Goal: Book appointment/travel/reservation

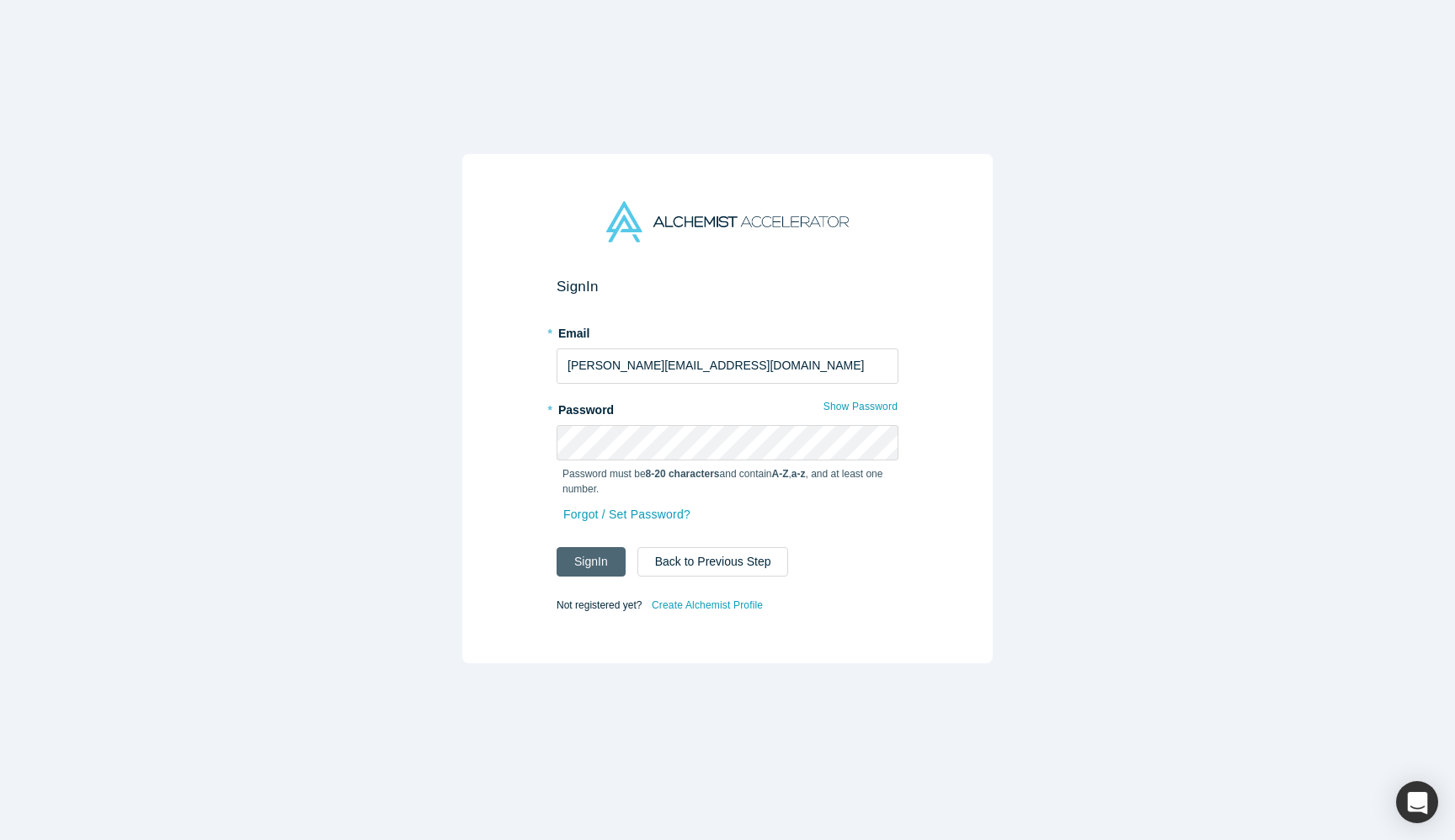
click at [609, 555] on button "Sign In" at bounding box center [591, 562] width 69 height 29
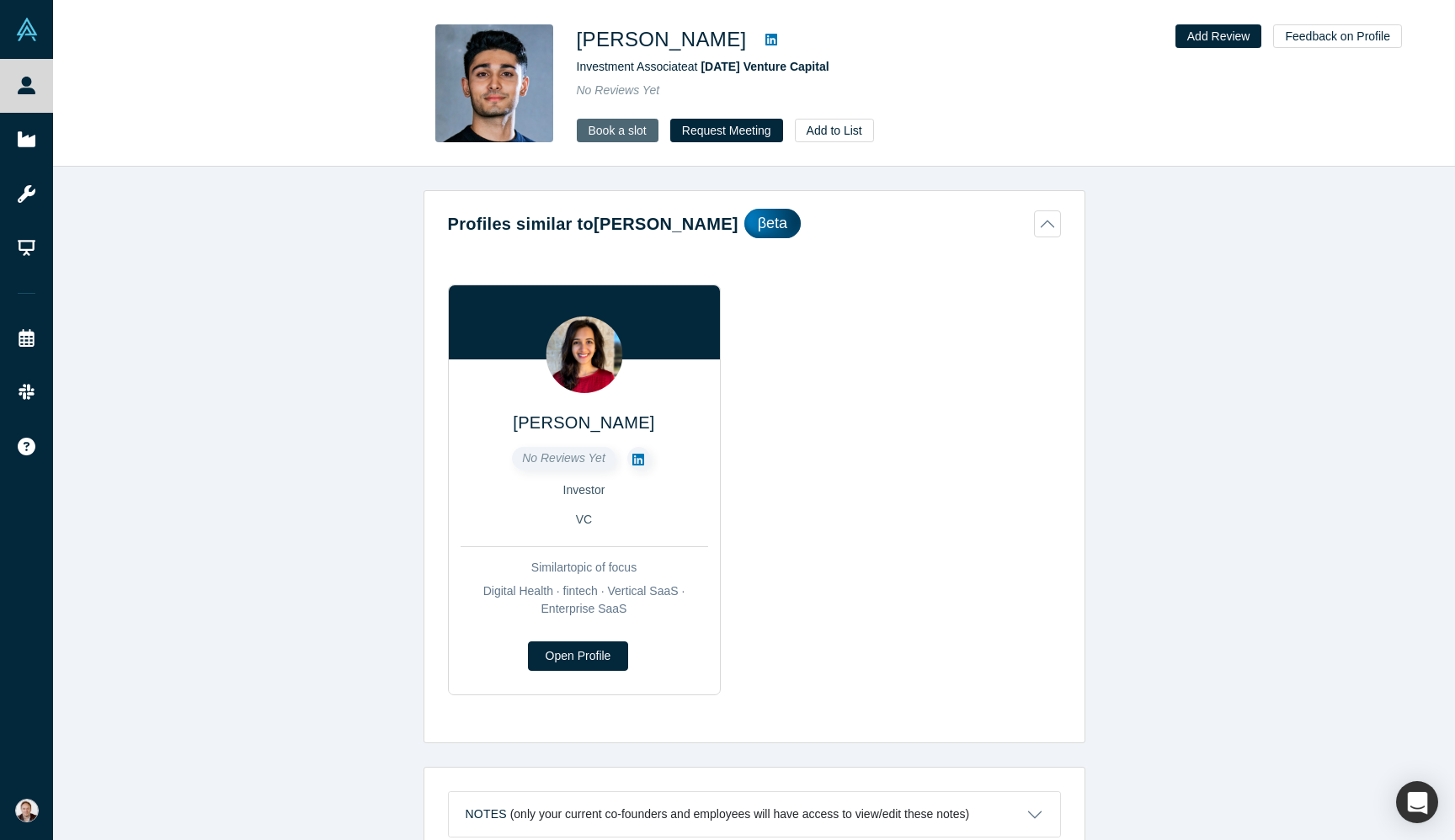
click at [613, 119] on link "Book a slot" at bounding box center [617, 130] width 82 height 24
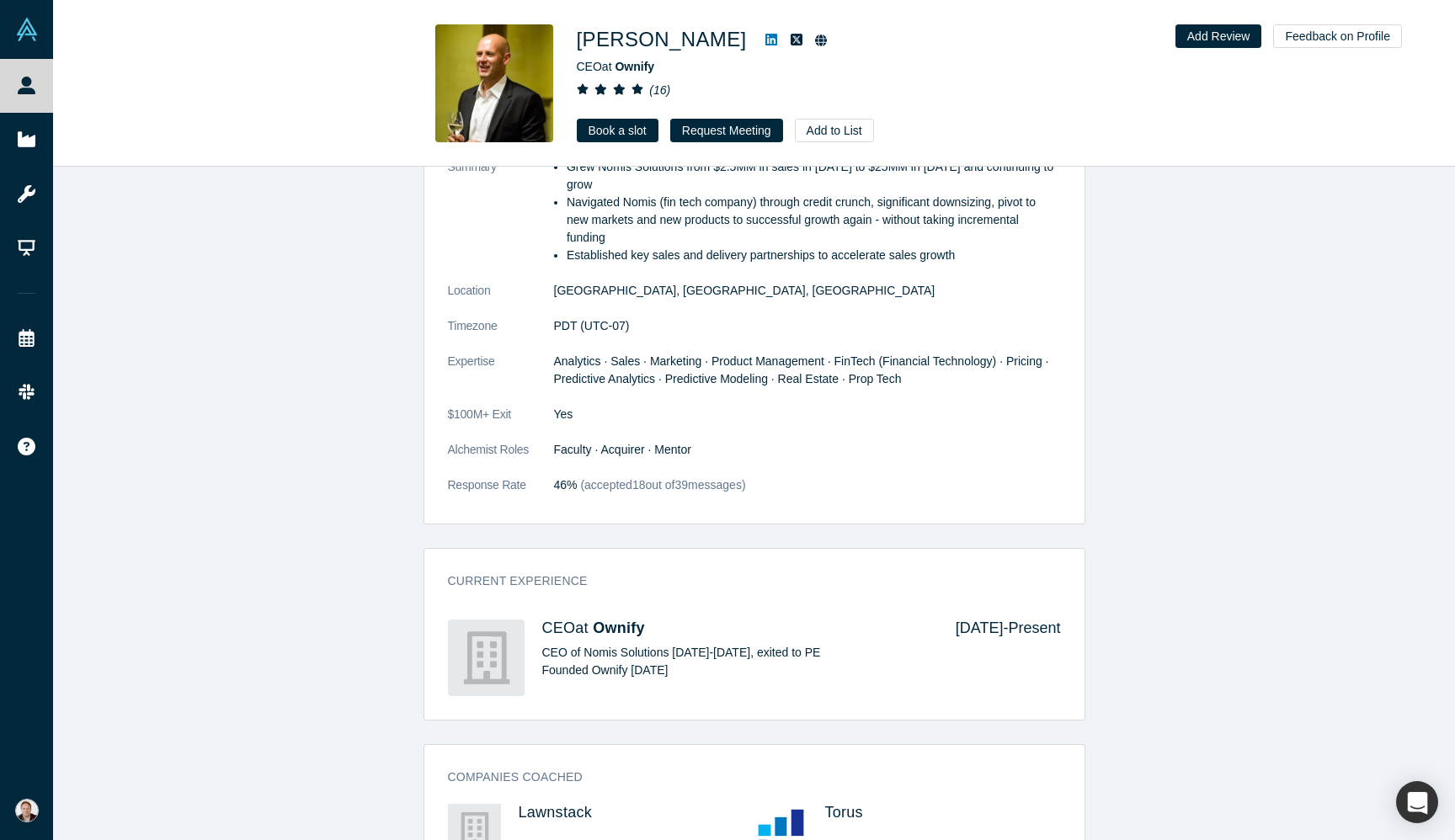
scroll to position [853, 0]
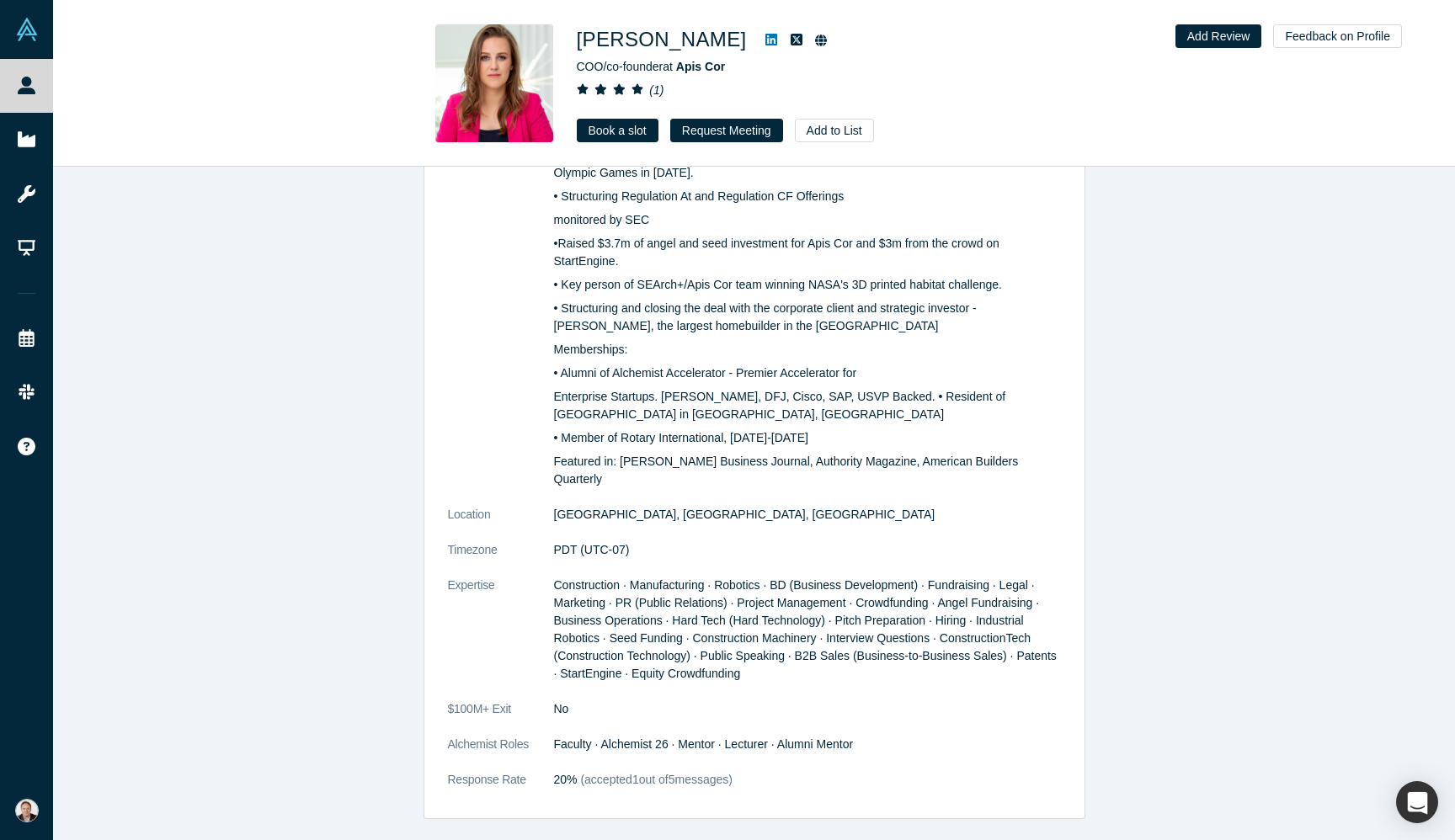
scroll to position [543, 0]
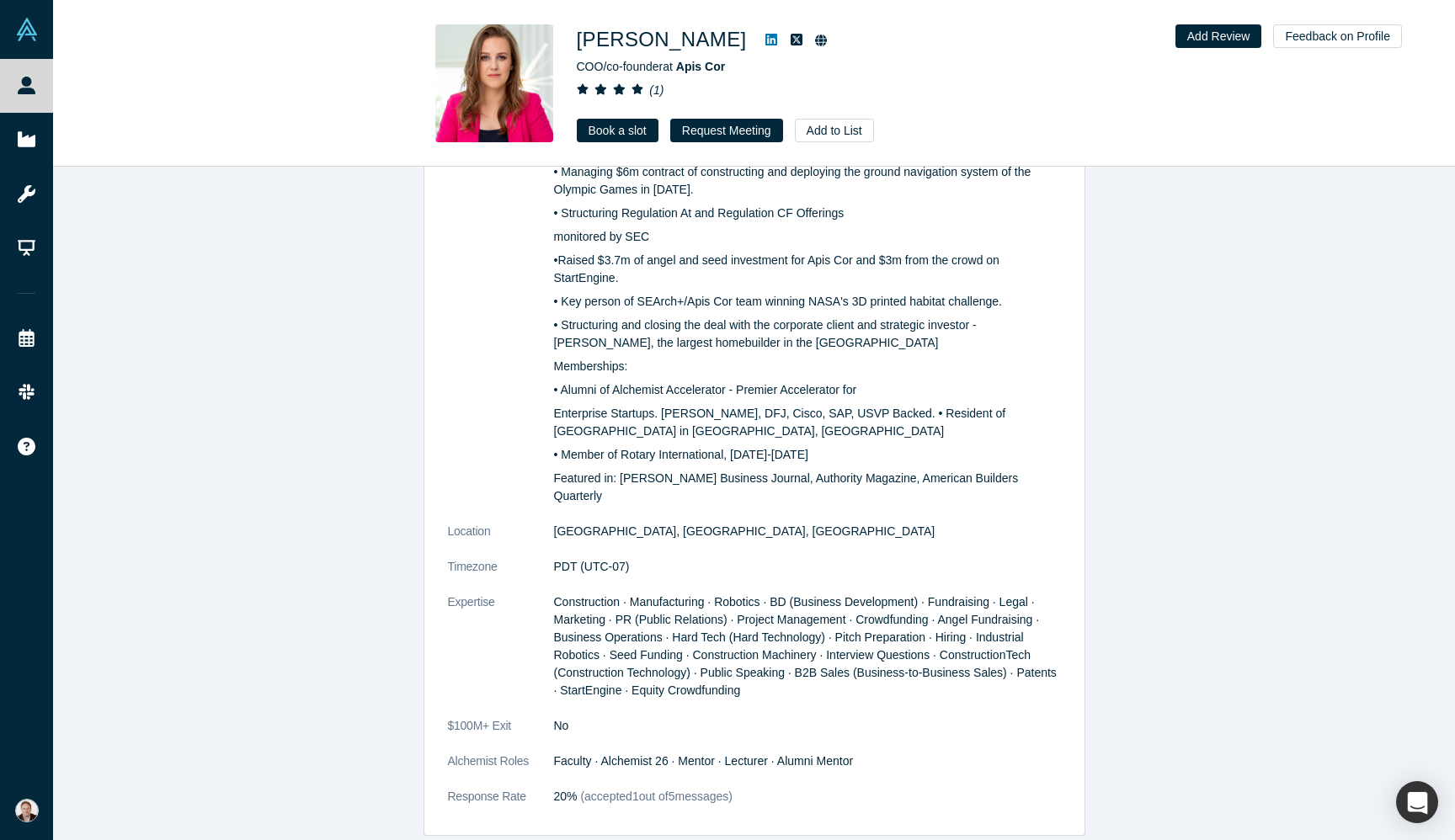
click at [765, 43] on icon at bounding box center [771, 39] width 12 height 14
click at [631, 124] on link "Book a slot" at bounding box center [617, 130] width 82 height 24
